Goal: Information Seeking & Learning: Learn about a topic

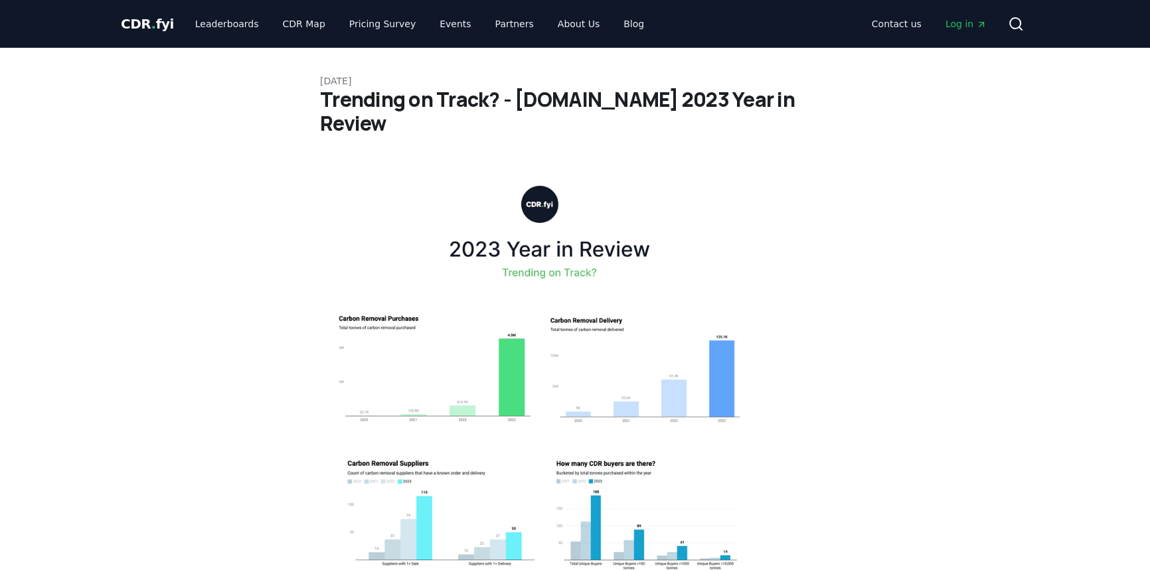
click at [154, 19] on span "CDR . fyi" at bounding box center [147, 24] width 53 height 16
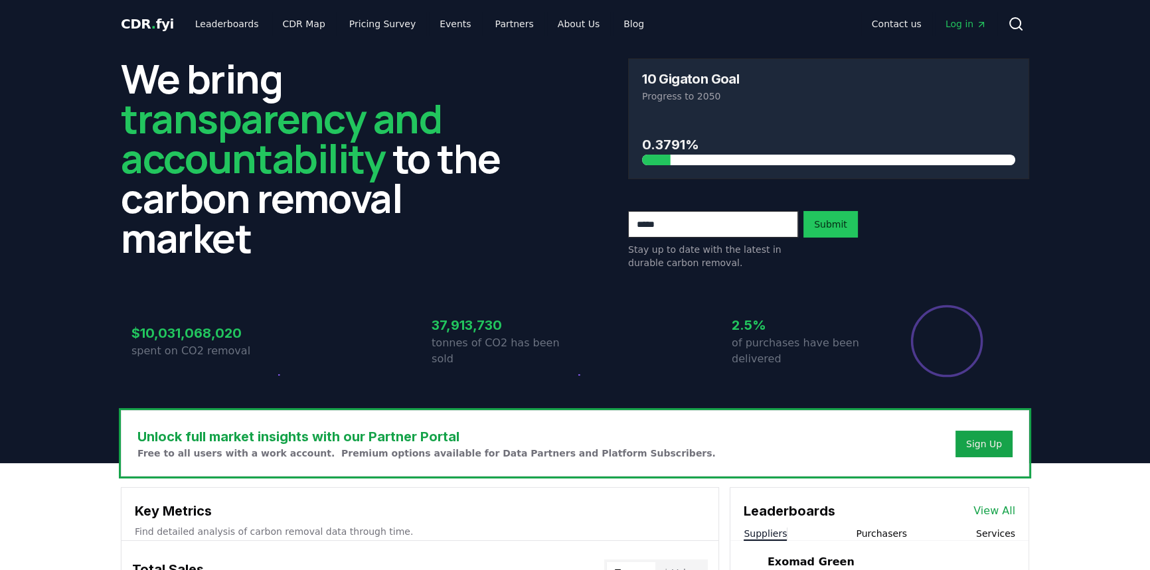
click at [144, 21] on span "CDR . fyi" at bounding box center [147, 24] width 53 height 16
click at [613, 25] on link "Blog" at bounding box center [634, 24] width 42 height 24
click at [613, 23] on link "Blog" at bounding box center [634, 24] width 42 height 24
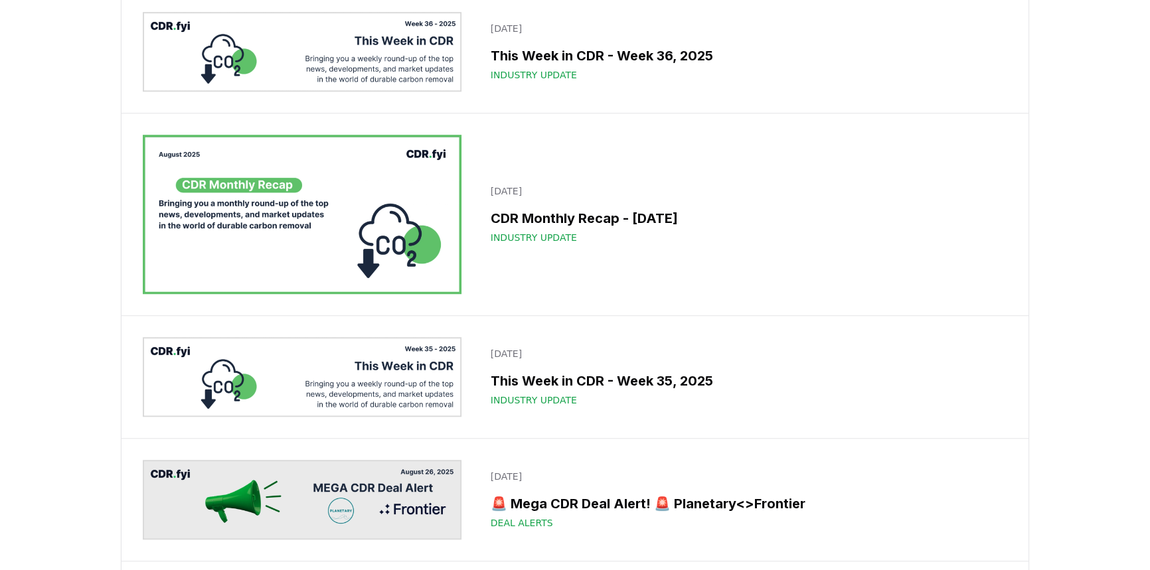
scroll to position [1207, 0]
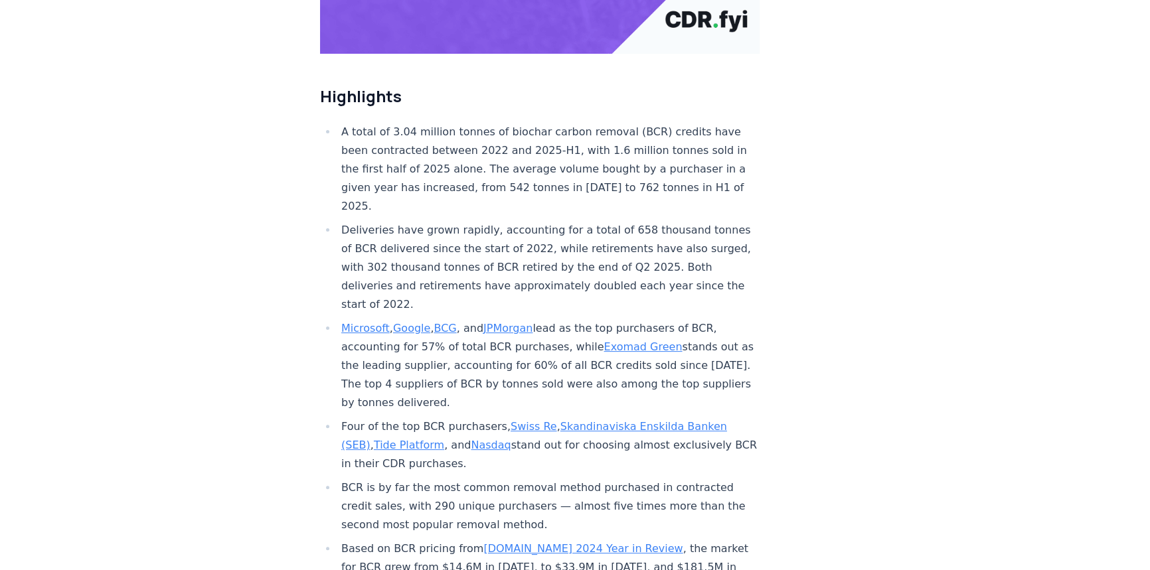
scroll to position [422, 0]
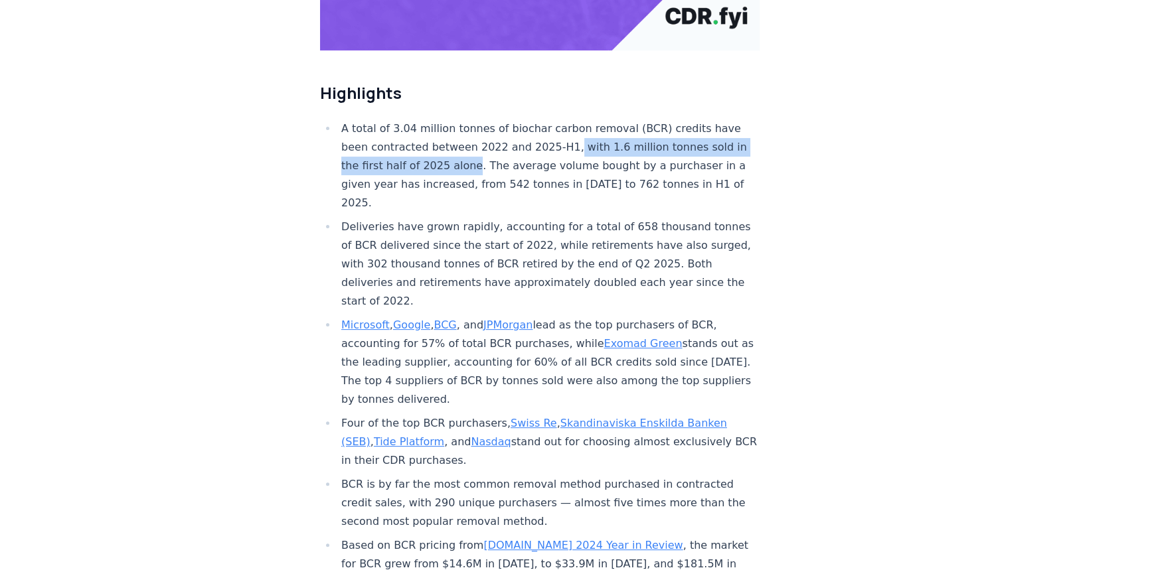
drag, startPoint x: 558, startPoint y: 107, endPoint x: 477, endPoint y: 124, distance: 82.8
click at [477, 124] on li "A total of 3.04 million tonnes of biochar carbon removal (BCR) credits have bee…" at bounding box center [548, 165] width 422 height 93
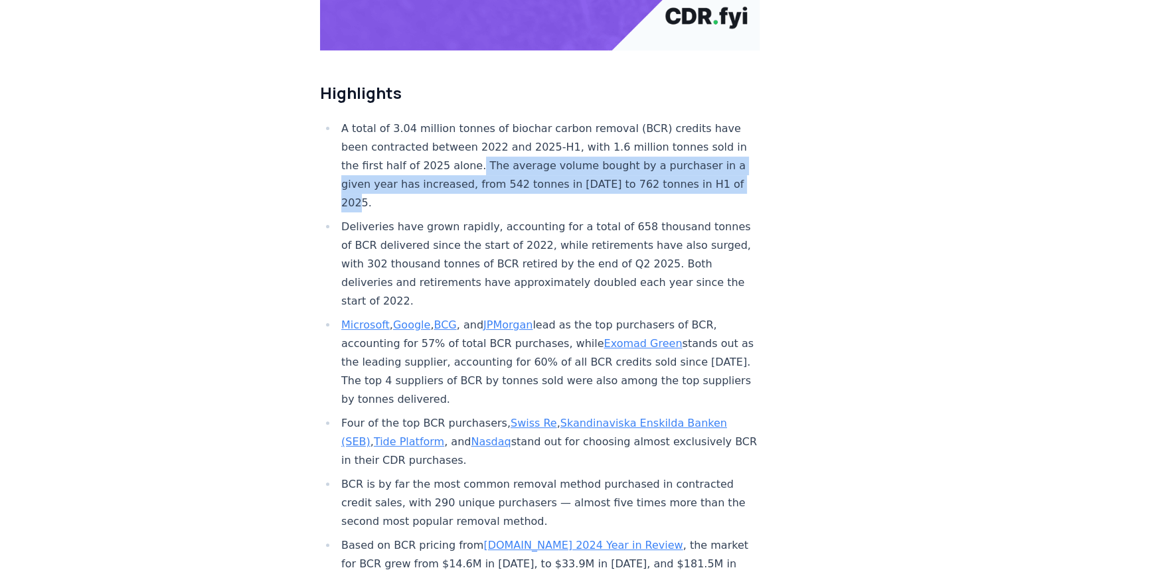
drag, startPoint x: 483, startPoint y: 122, endPoint x: 710, endPoint y: 159, distance: 229.9
click at [652, 157] on li "A total of 3.04 million tonnes of biochar carbon removal (BCR) credits have bee…" at bounding box center [548, 165] width 422 height 93
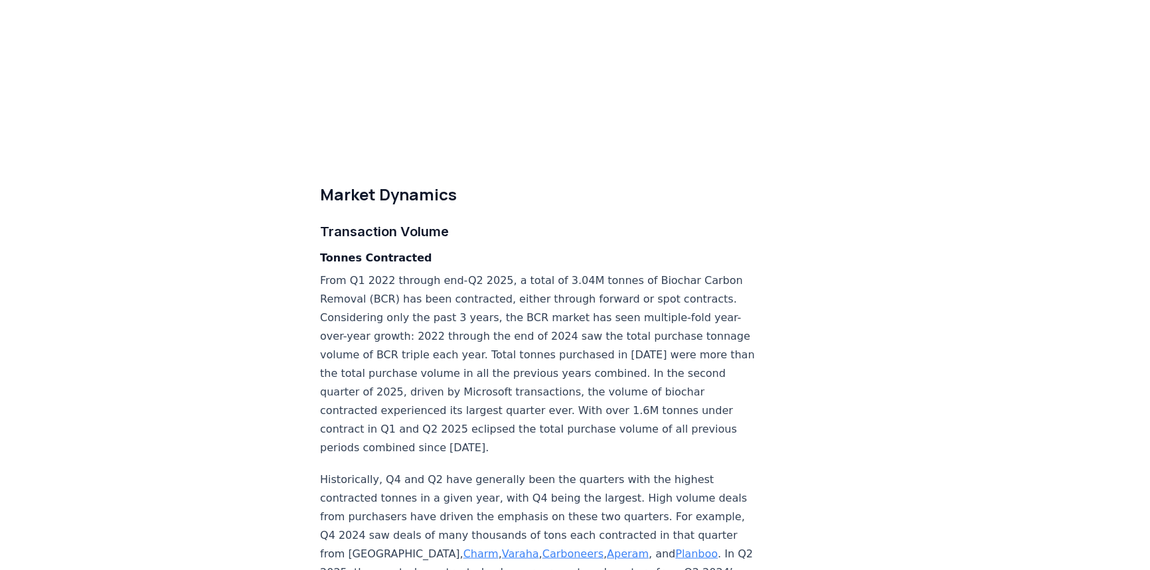
scroll to position [2065, 0]
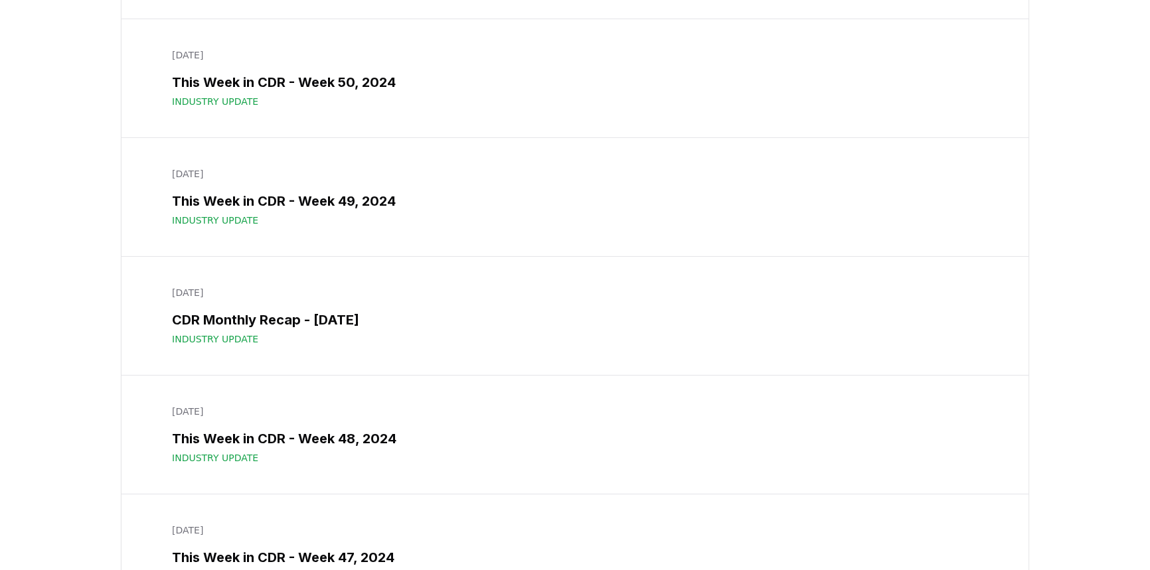
scroll to position [11944, 0]
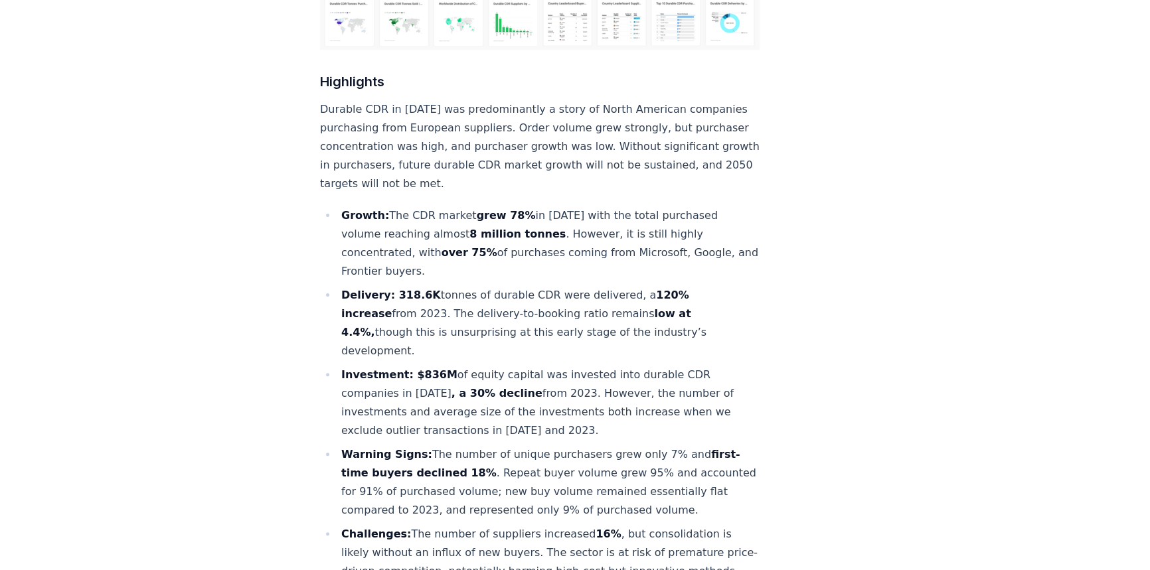
scroll to position [447, 0]
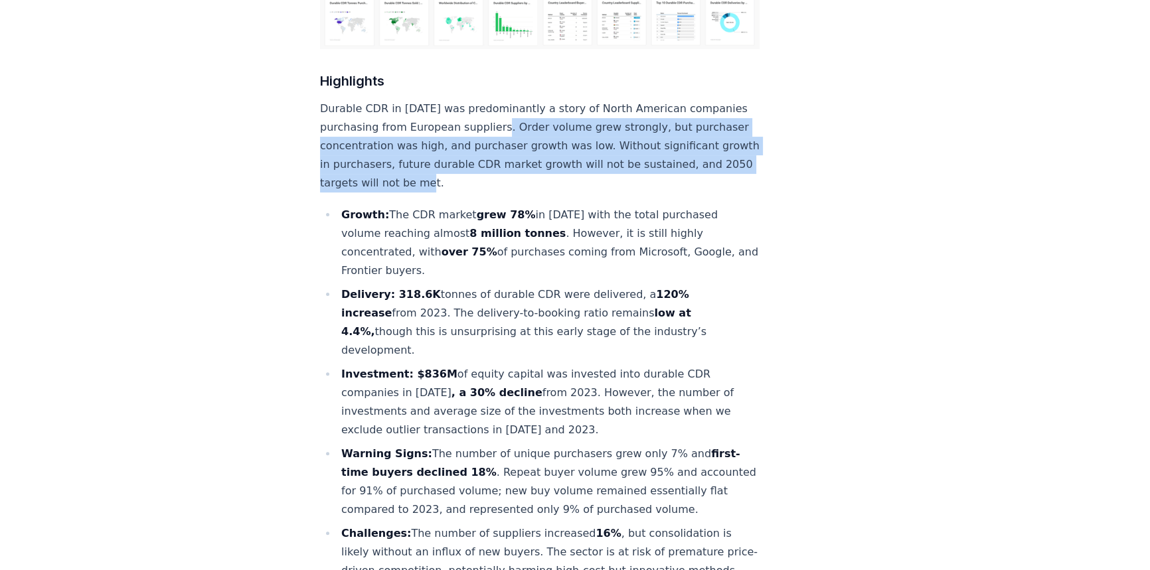
drag, startPoint x: 499, startPoint y: 84, endPoint x: 579, endPoint y: 147, distance: 102.1
click at [581, 147] on p "Durable CDR in [DATE] was predominantly a story of North American companies pur…" at bounding box center [539, 146] width 439 height 93
click at [577, 145] on p "Durable CDR in [DATE] was predominantly a story of North American companies pur…" at bounding box center [539, 146] width 439 height 93
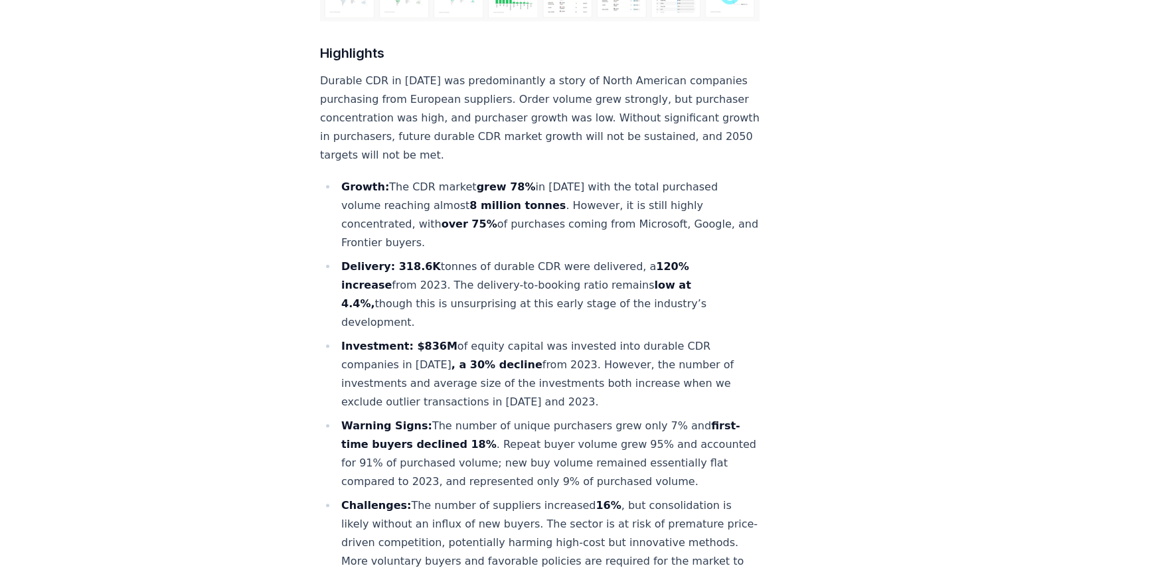
scroll to position [508, 0]
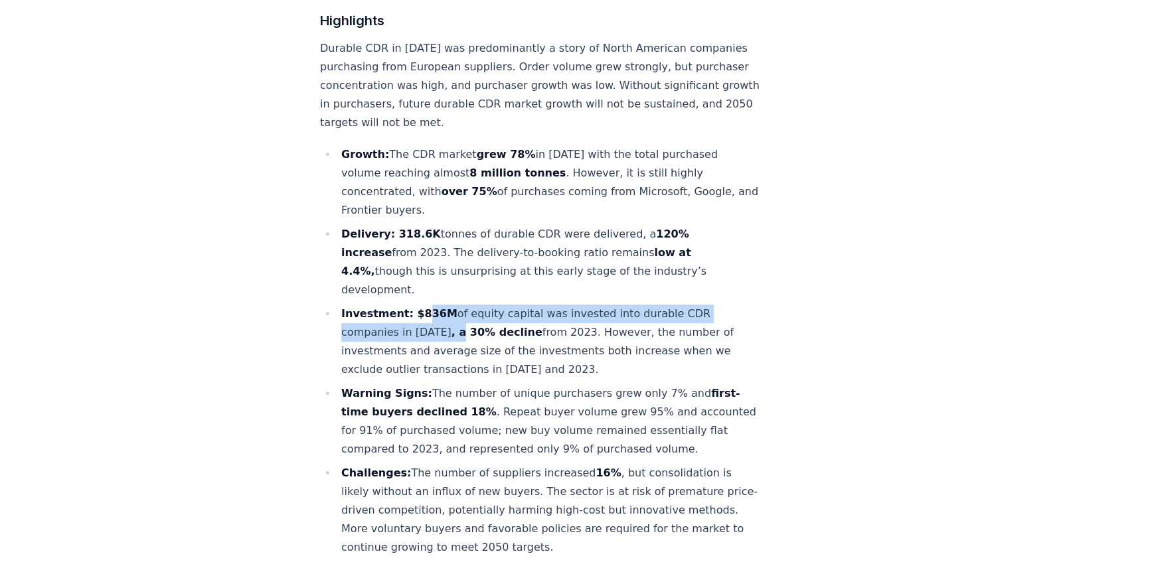
drag, startPoint x: 414, startPoint y: 254, endPoint x: 440, endPoint y: 267, distance: 29.1
click at [440, 305] on li "Investment: $836M of equity capital was invested into durable CDR companies in …" at bounding box center [548, 342] width 422 height 74
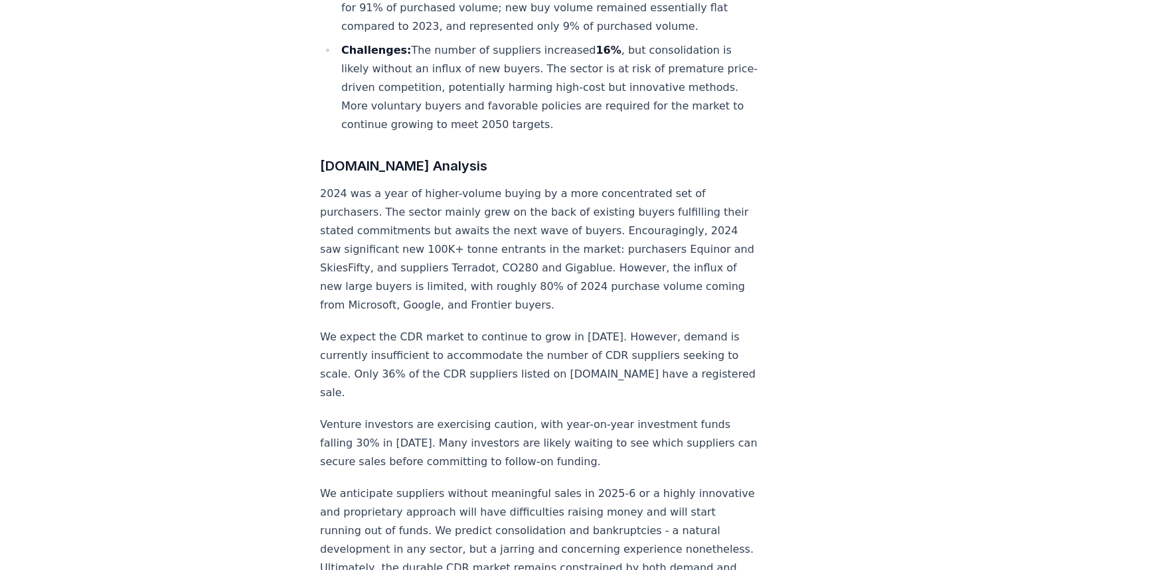
scroll to position [930, 0]
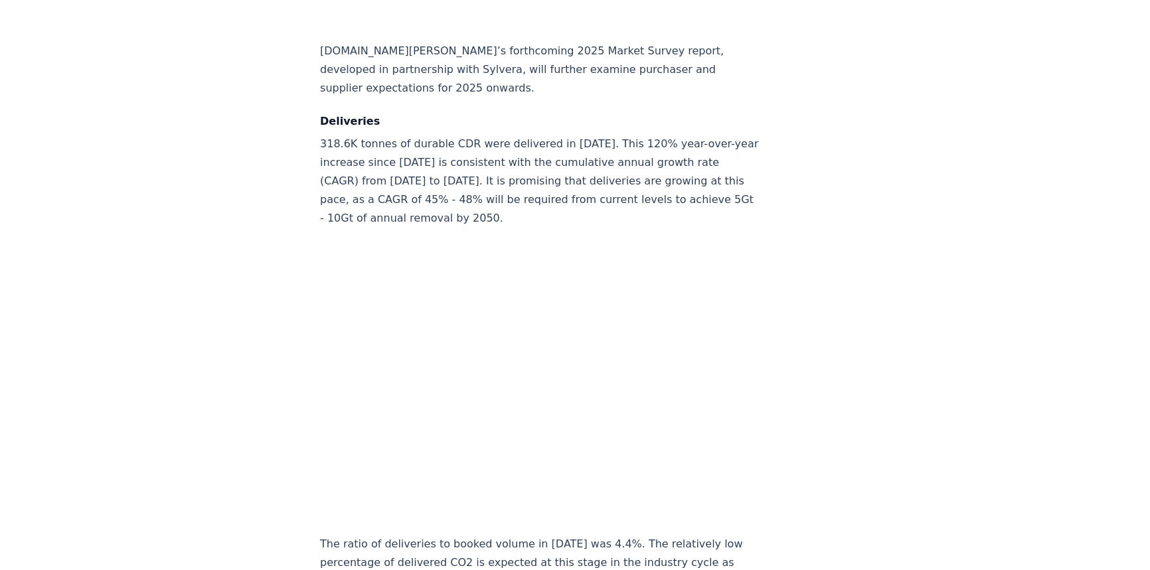
scroll to position [6670, 0]
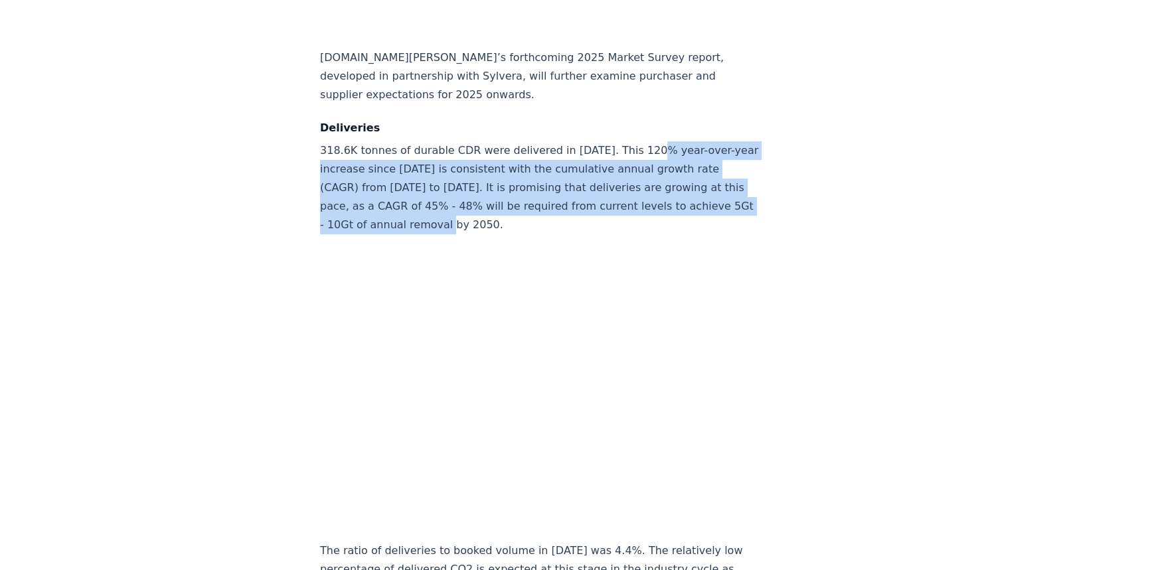
drag, startPoint x: 638, startPoint y: 126, endPoint x: 520, endPoint y: 200, distance: 139.8
click at [520, 200] on p "318.6K tonnes of durable CDR were delivered in [DATE]. This 120% year-over-year…" at bounding box center [539, 187] width 439 height 93
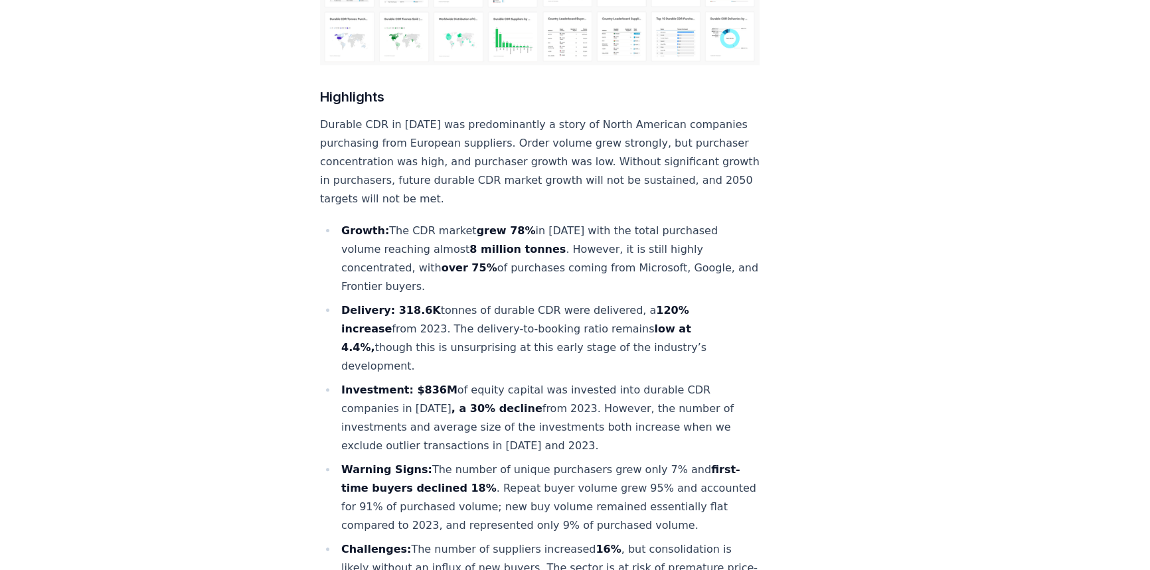
scroll to position [6947, 0]
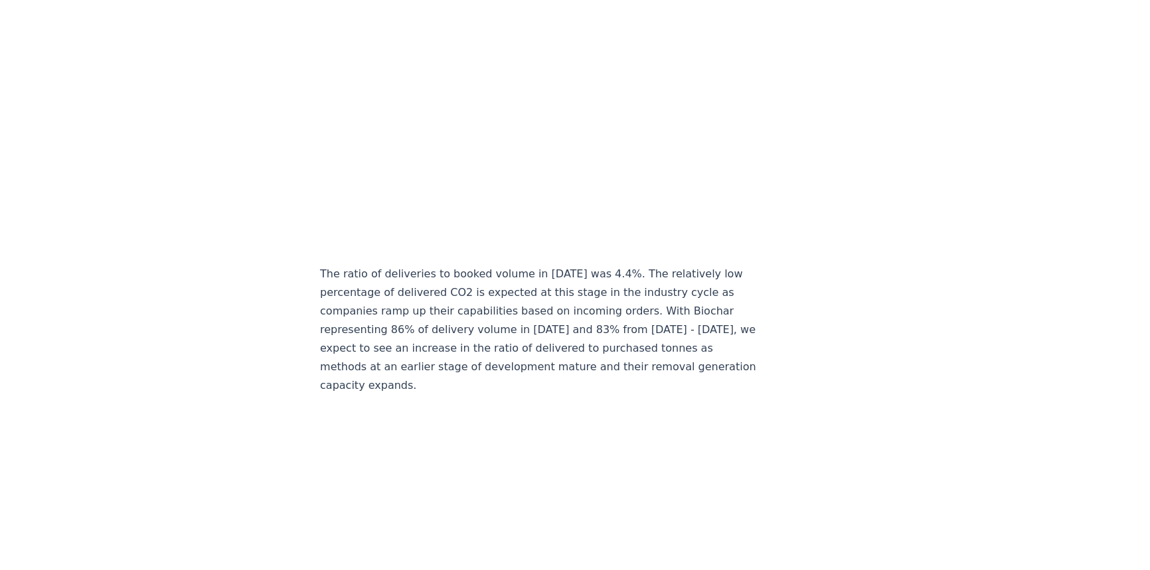
click at [652, 280] on p "The ratio of deliveries to booked volume in [DATE] was 4.4%. The relatively low…" at bounding box center [539, 330] width 439 height 130
drag, startPoint x: 660, startPoint y: 283, endPoint x: 404, endPoint y: 300, distance: 256.1
click at [404, 300] on p "The ratio of deliveries to booked volume in [DATE] was 4.4%. The relatively low…" at bounding box center [539, 330] width 439 height 130
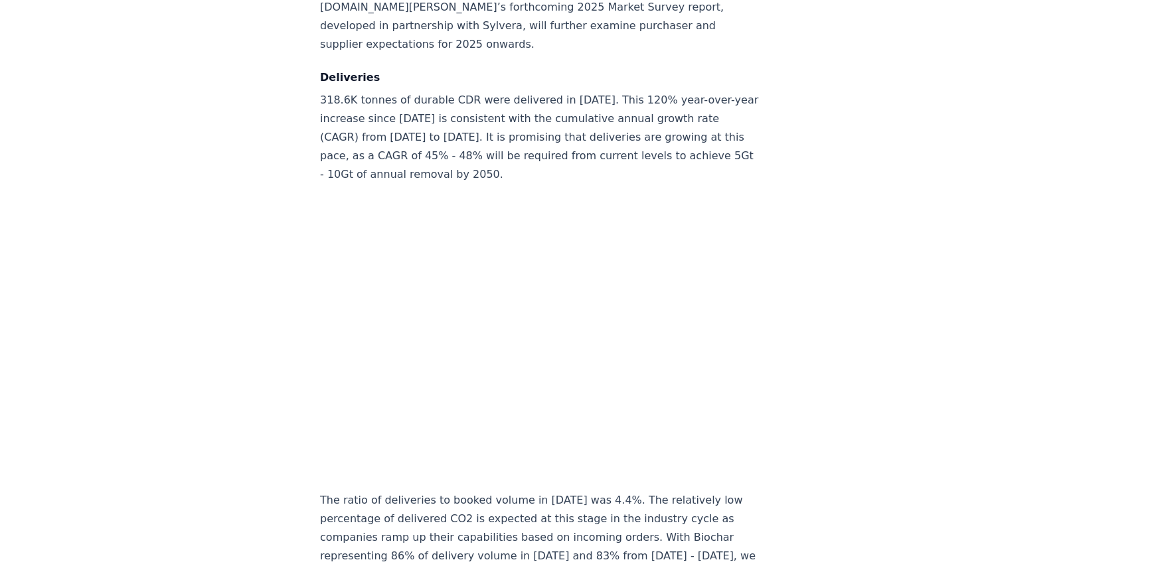
scroll to position [6705, 0]
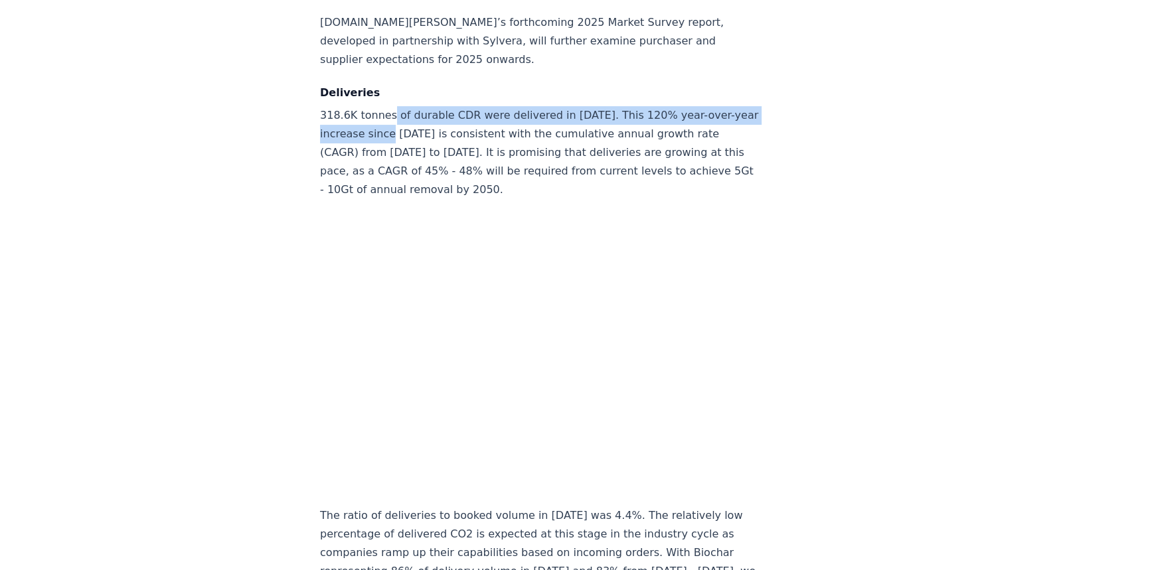
drag, startPoint x: 392, startPoint y: 91, endPoint x: 417, endPoint y: 100, distance: 26.7
click at [417, 106] on p "318.6K tonnes of durable CDR were delivered in [DATE]. This 120% year-over-year…" at bounding box center [539, 152] width 439 height 93
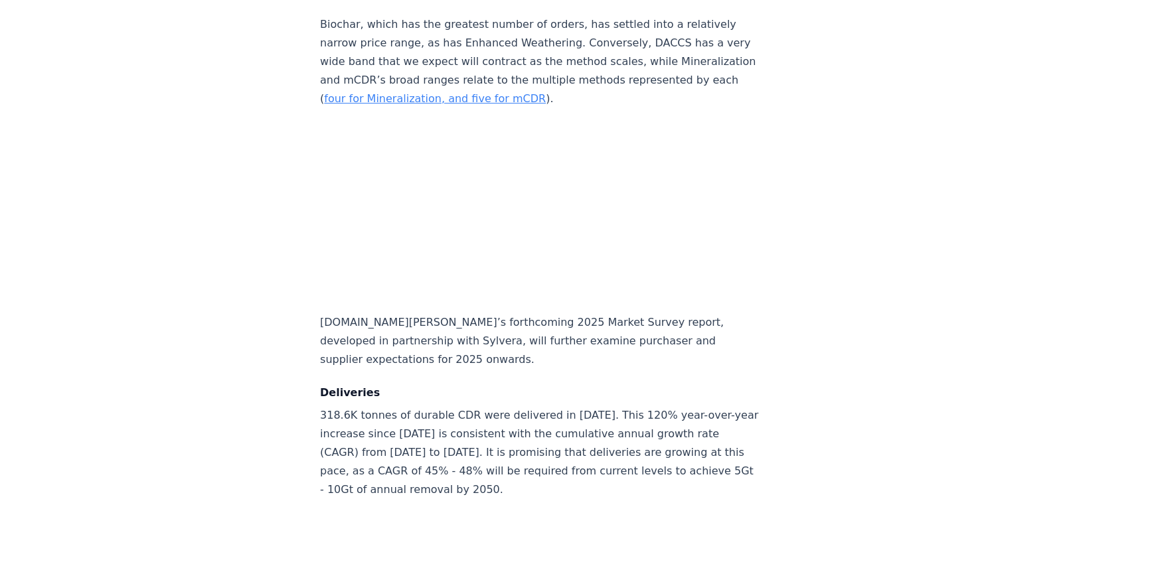
scroll to position [6404, 0]
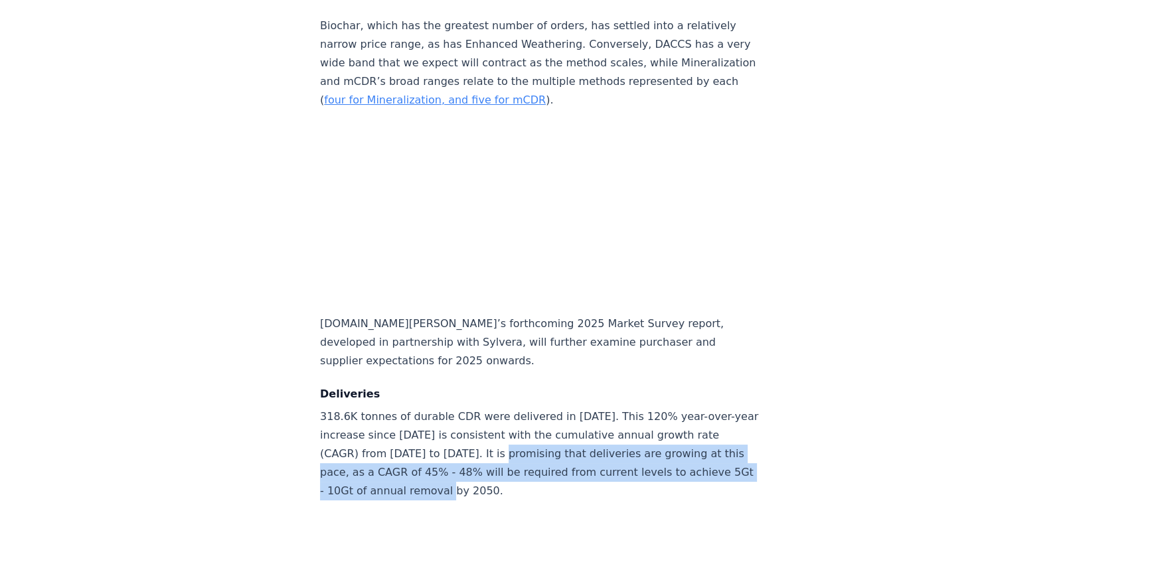
drag, startPoint x: 517, startPoint y: 425, endPoint x: 516, endPoint y: 461, distance: 35.2
click at [516, 461] on p "318.6K tonnes of durable CDR were delivered in [DATE]. This 120% year-over-year…" at bounding box center [539, 454] width 439 height 93
click at [516, 459] on p "318.6K tonnes of durable CDR were delivered in [DATE]. This 120% year-over-year…" at bounding box center [539, 454] width 439 height 93
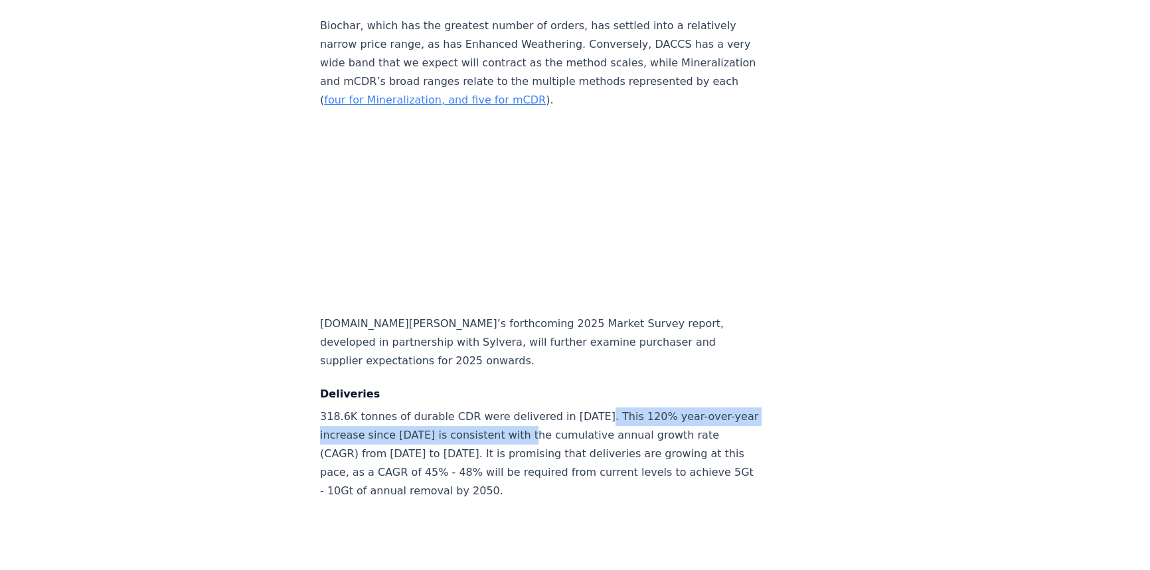
drag, startPoint x: 583, startPoint y: 390, endPoint x: 548, endPoint y: 417, distance: 45.4
click at [548, 417] on p "318.6K tonnes of durable CDR were delivered in [DATE]. This 120% year-over-year…" at bounding box center [539, 454] width 439 height 93
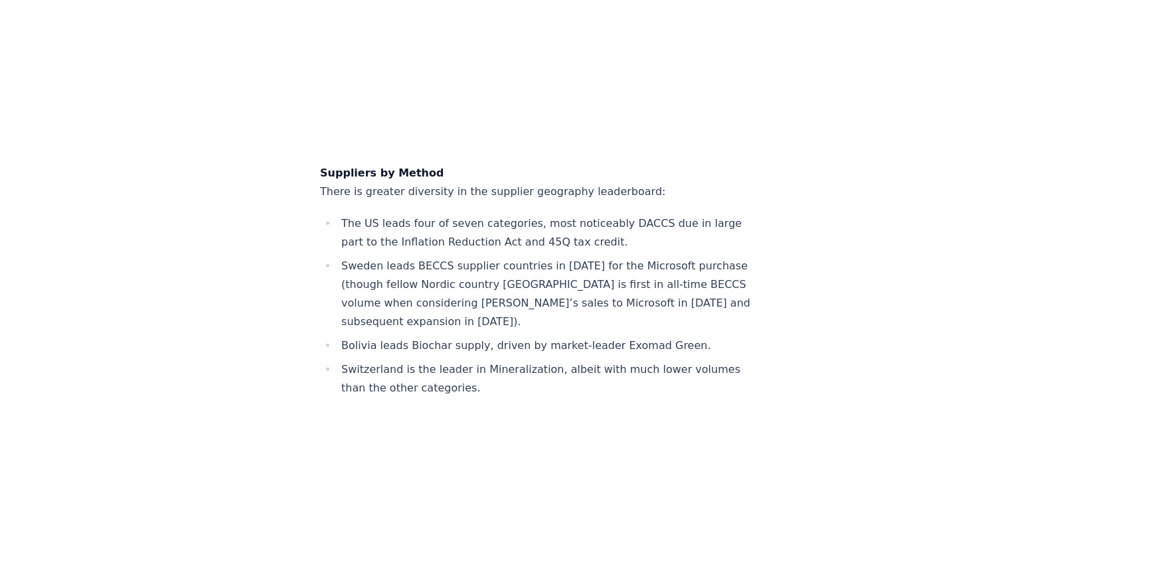
scroll to position [10478, 0]
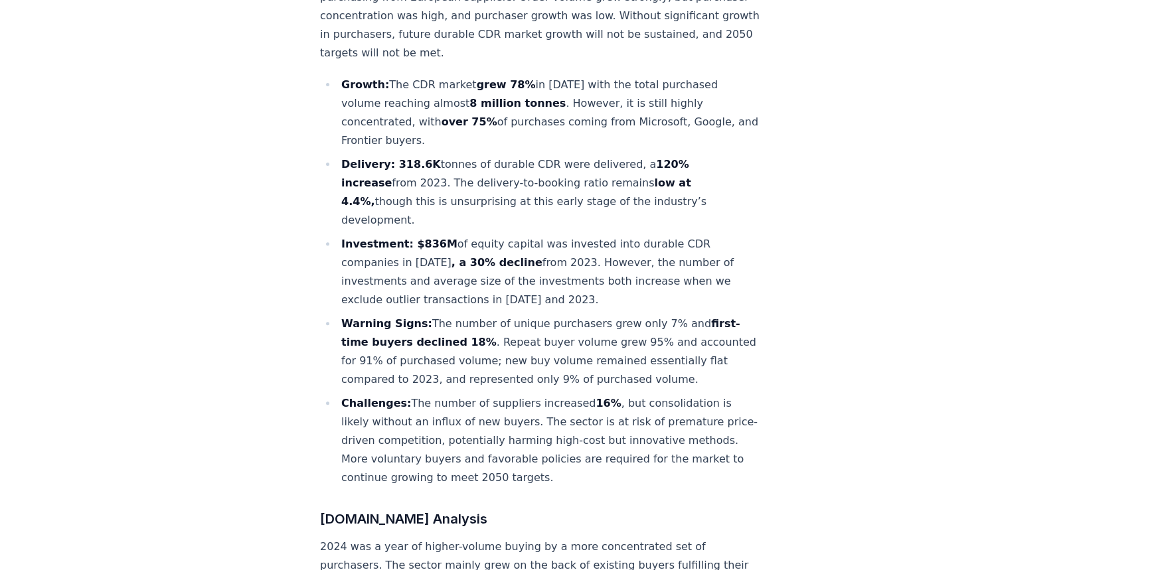
scroll to position [583, 0]
